Goal: Use online tool/utility: Utilize a website feature to perform a specific function

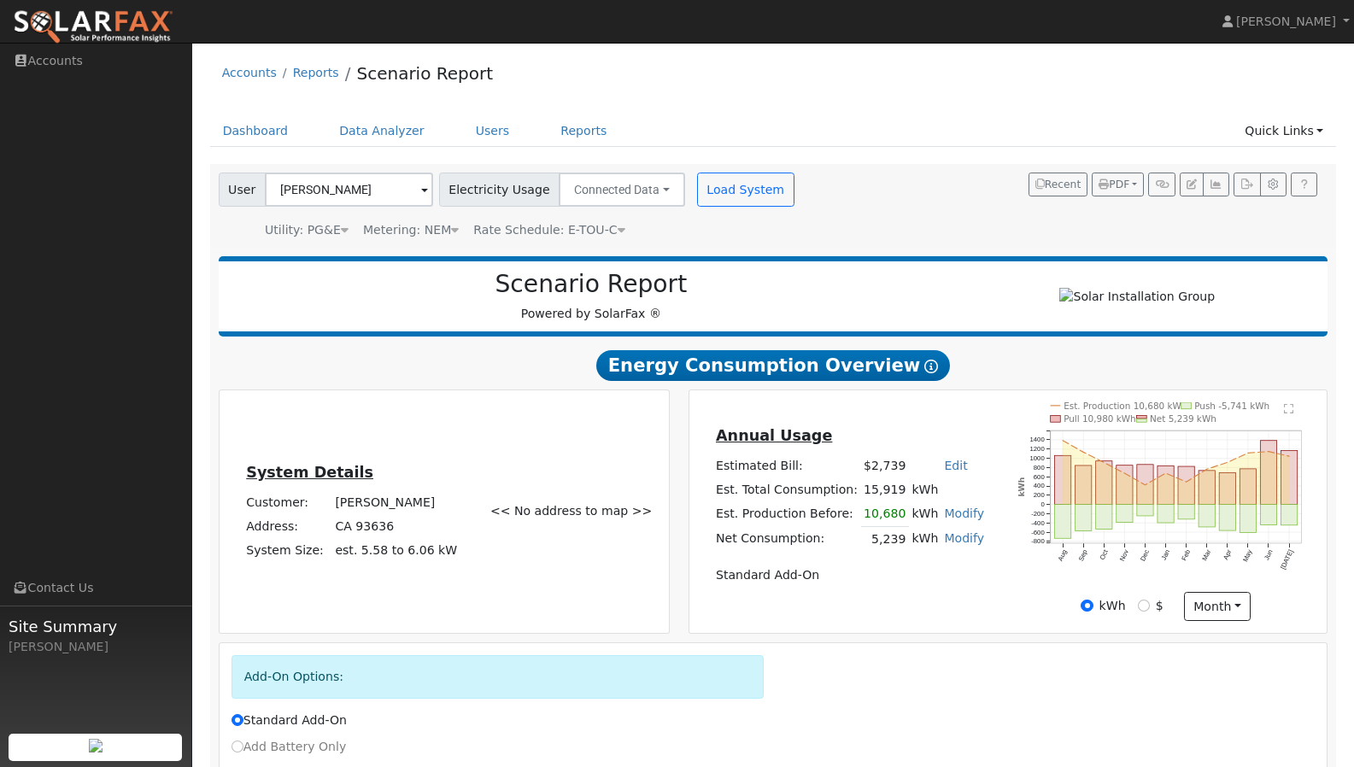
scroll to position [1259, 0]
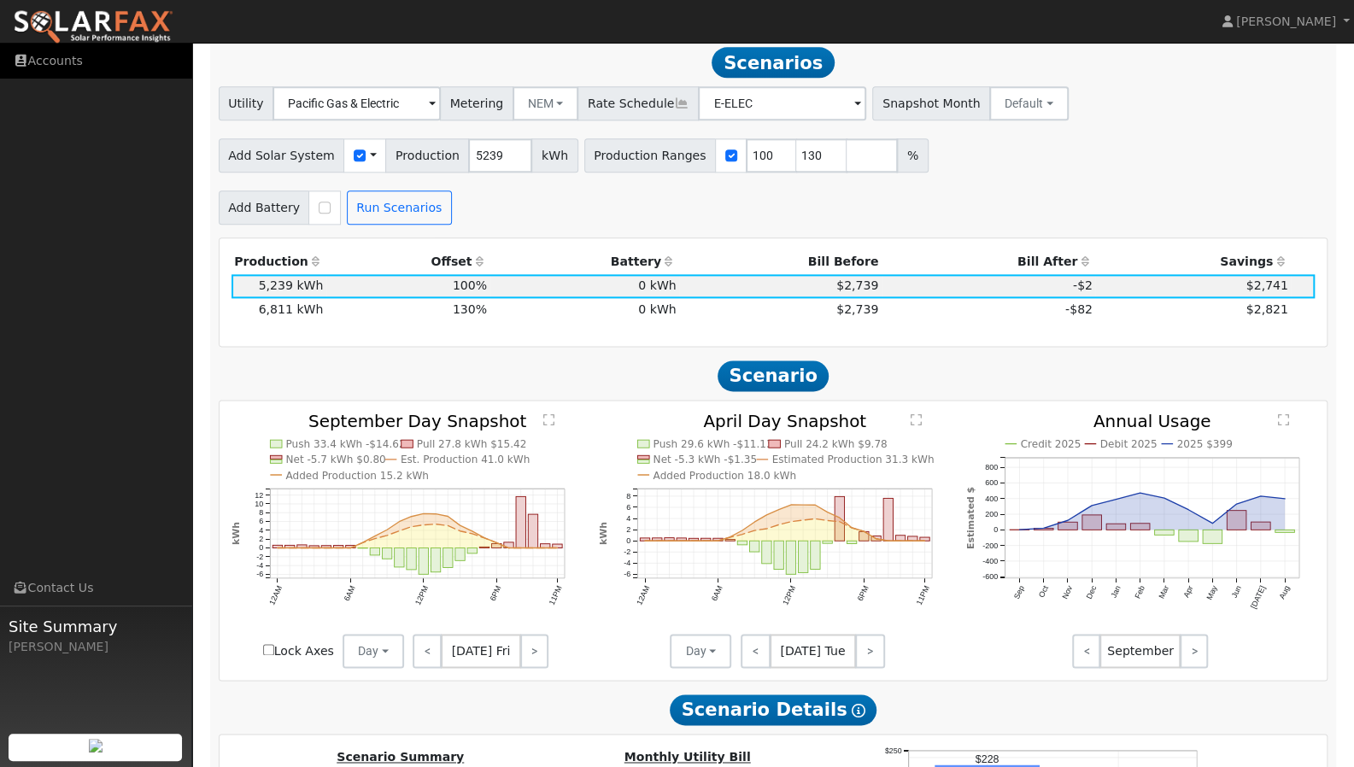
click at [77, 61] on link "Accounts" at bounding box center [96, 61] width 192 height 35
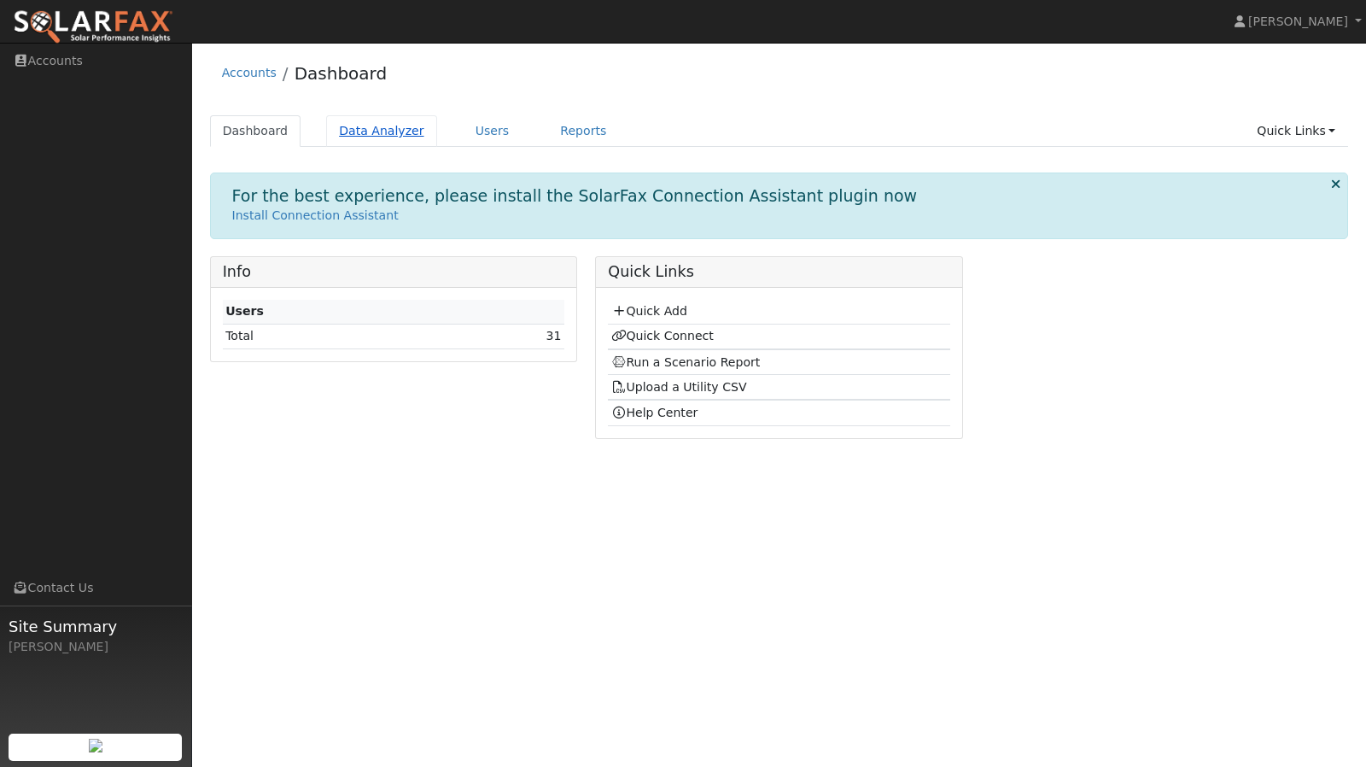
click at [389, 126] on link "Data Analyzer" at bounding box center [381, 131] width 111 height 32
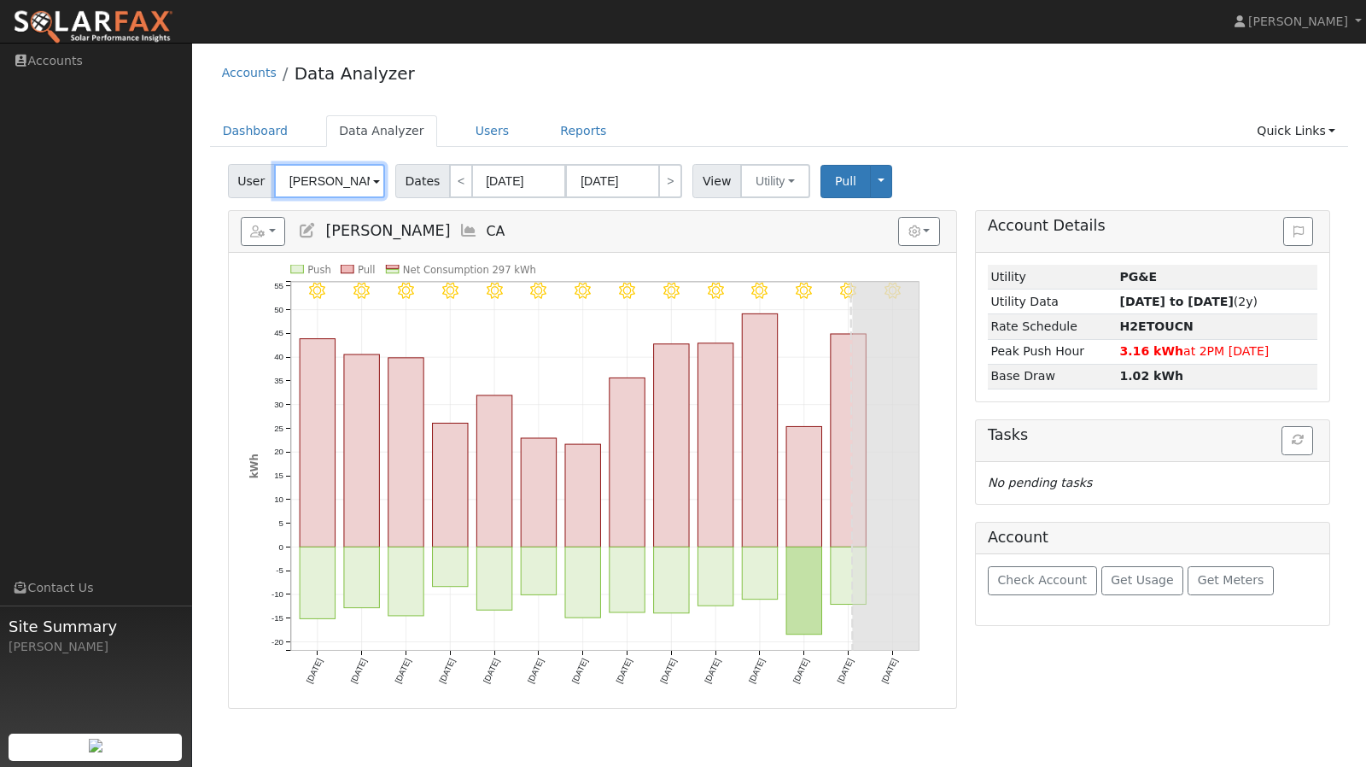
click at [321, 185] on input "[PERSON_NAME]" at bounding box center [329, 181] width 111 height 34
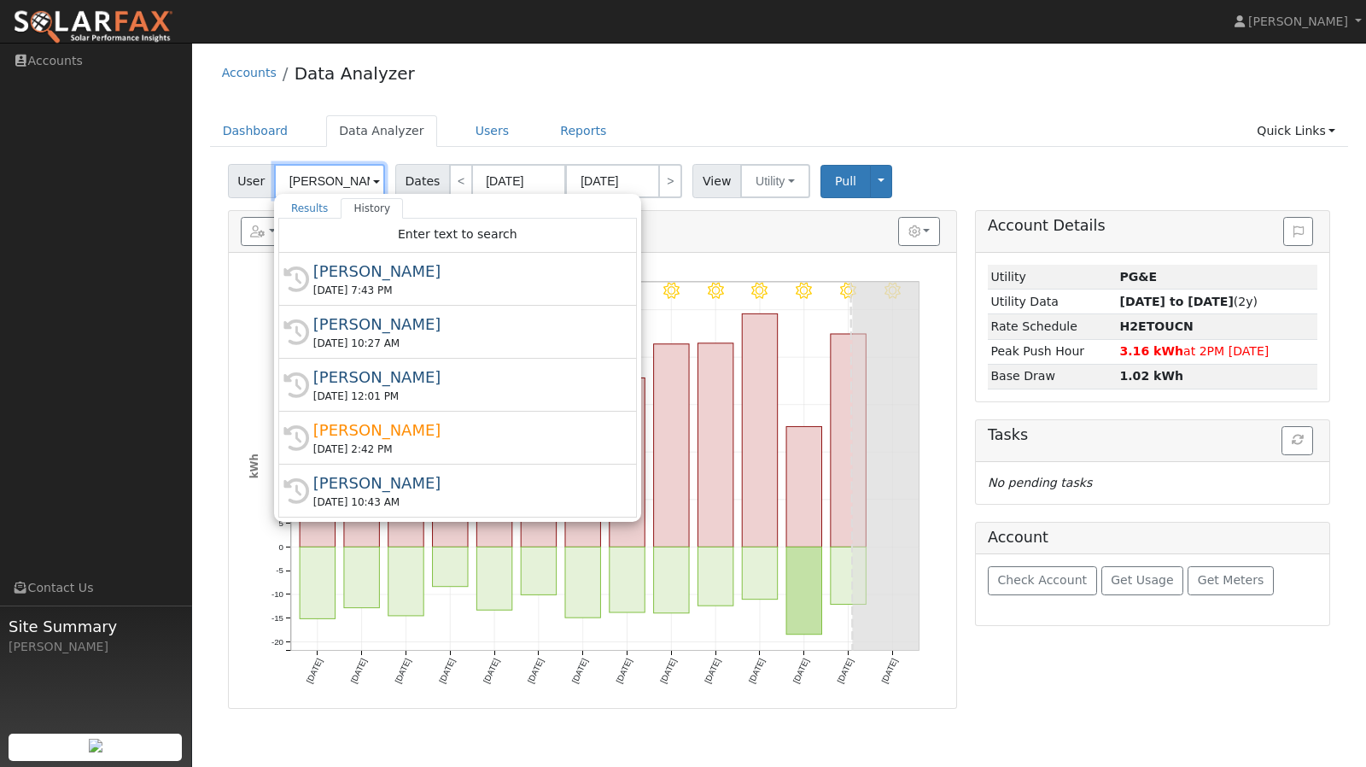
click at [348, 173] on input "[PERSON_NAME]" at bounding box center [329, 181] width 111 height 34
drag, startPoint x: 348, startPoint y: 173, endPoint x: 245, endPoint y: 197, distance: 106.1
click at [245, 197] on div "User [PERSON_NAME] Results History "[PERSON_NAME]" not found Enter text to sear…" at bounding box center [779, 433] width 1139 height 551
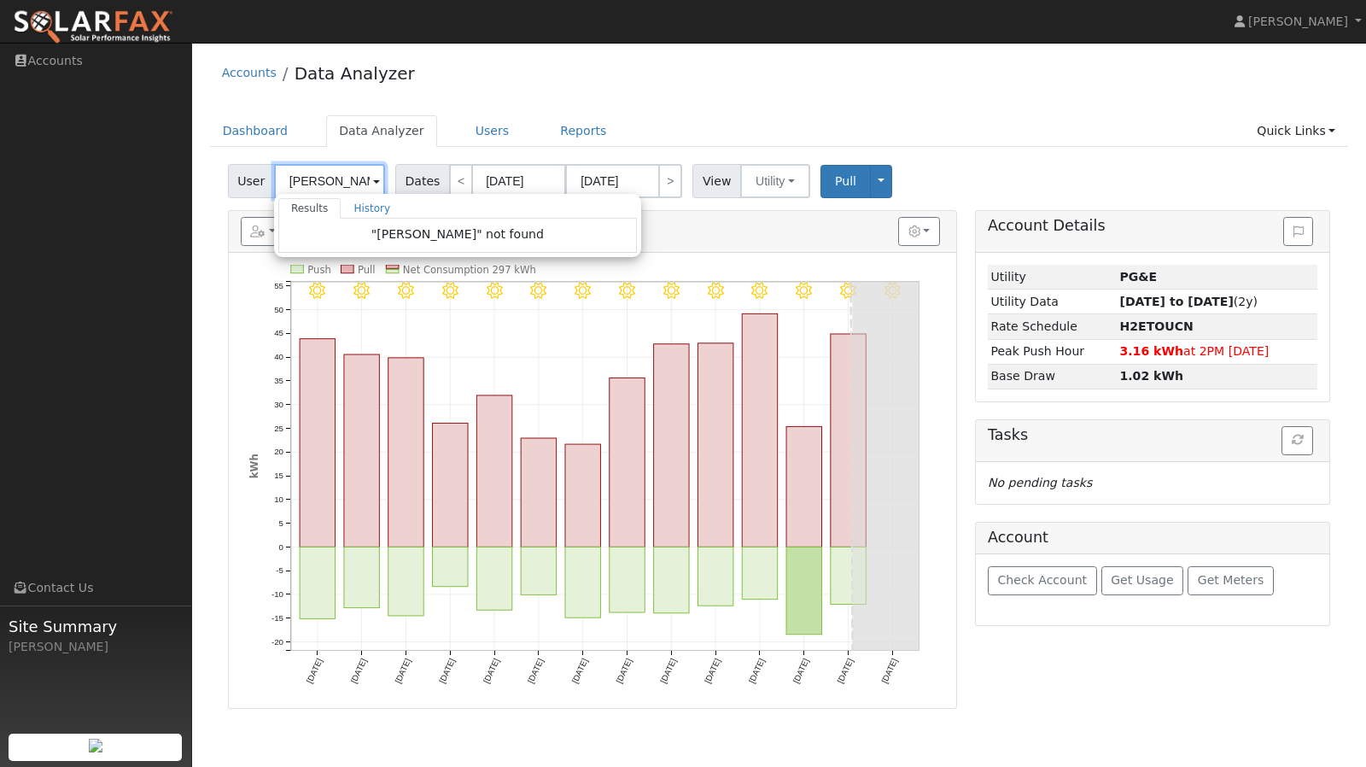
click at [307, 182] on input "holly" at bounding box center [329, 181] width 111 height 34
click at [681, 117] on ul "Dashboard Data Analyzer Users Reports Quick Links Quick Add Quick Connect Run a…" at bounding box center [779, 131] width 1139 height 32
type input "Carrie Ford"
